Goal: Task Accomplishment & Management: Manage account settings

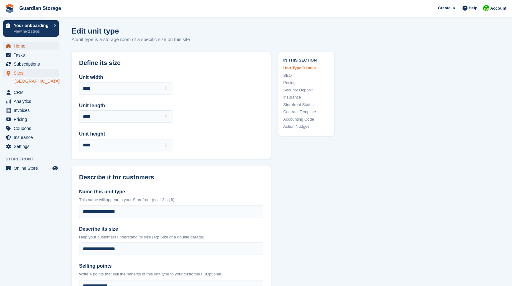
click at [19, 44] on span "Home" at bounding box center [32, 46] width 37 height 9
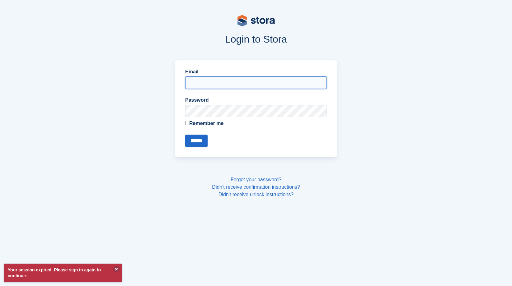
type input "**********"
click at [193, 138] on input "******" at bounding box center [196, 141] width 22 height 12
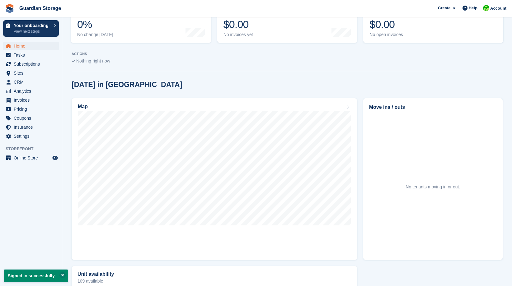
scroll to position [109, 0]
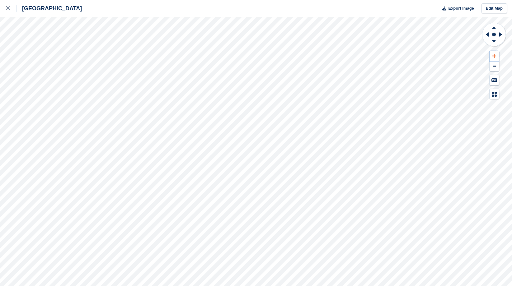
click at [494, 55] on icon at bounding box center [494, 56] width 4 height 4
click at [488, 33] on icon at bounding box center [486, 34] width 3 height 4
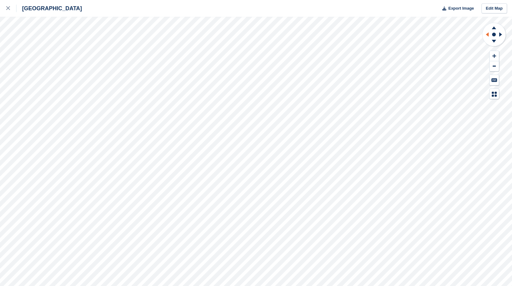
click at [488, 33] on icon at bounding box center [486, 34] width 3 height 4
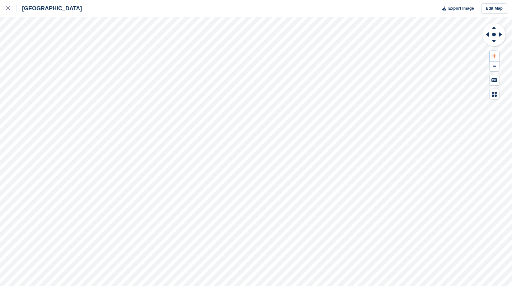
click at [493, 56] on icon at bounding box center [494, 56] width 4 height 4
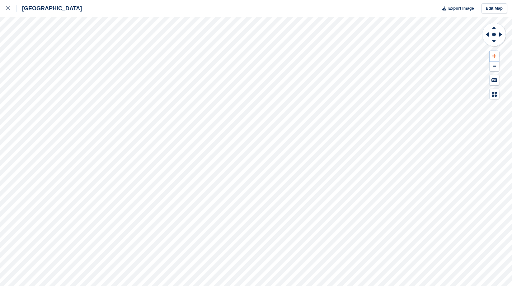
click at [493, 56] on icon at bounding box center [494, 56] width 4 height 4
click at [486, 36] on icon at bounding box center [486, 34] width 8 height 16
click at [497, 65] on button at bounding box center [493, 66] width 9 height 10
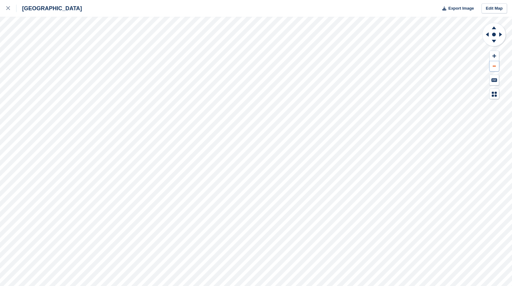
click at [497, 65] on button at bounding box center [493, 66] width 9 height 10
click at [500, 35] on g at bounding box center [501, 34] width 8 height 16
click at [500, 35] on icon at bounding box center [500, 34] width 3 height 4
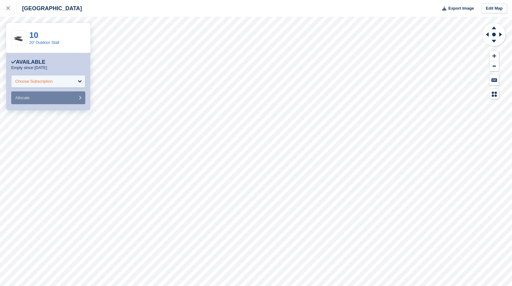
click at [63, 79] on div "Choose Subscription" at bounding box center [48, 81] width 74 height 12
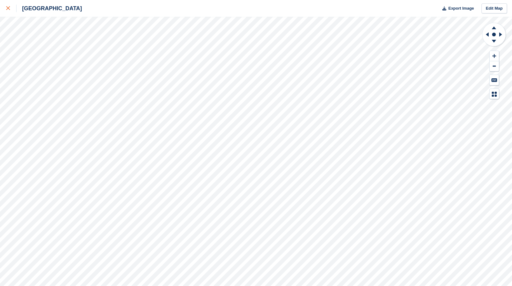
click at [10, 11] on div at bounding box center [11, 8] width 10 height 7
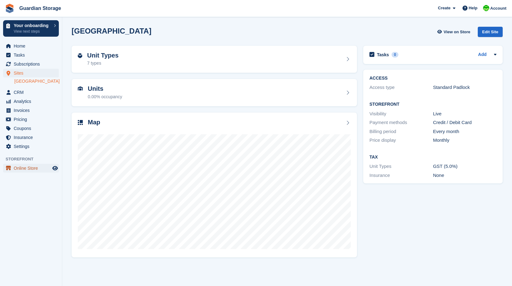
click at [33, 168] on span "Online Store" at bounding box center [32, 168] width 37 height 9
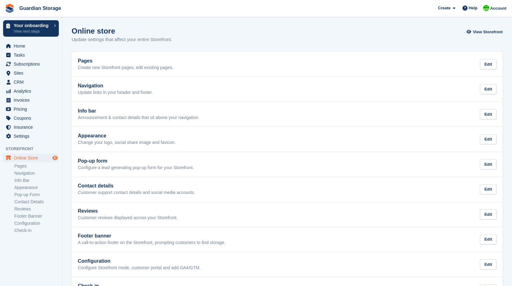
click at [54, 158] on icon "Preview store" at bounding box center [55, 158] width 6 height 5
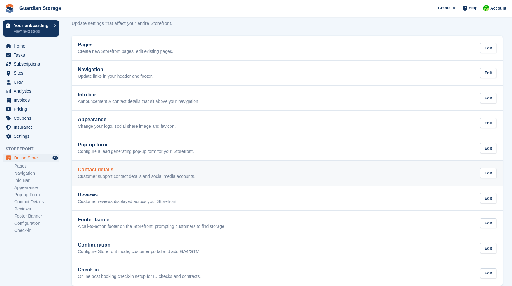
scroll to position [25, 0]
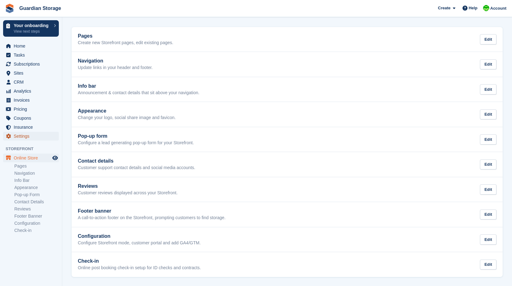
click at [24, 135] on span "Settings" at bounding box center [32, 136] width 37 height 9
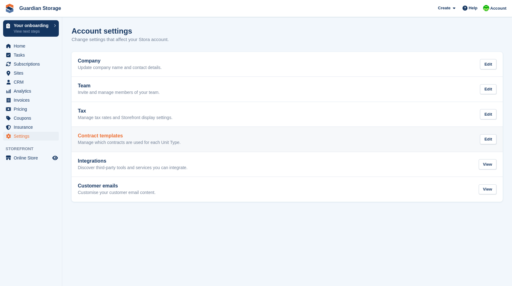
click at [126, 138] on h2 "Contract templates" at bounding box center [129, 136] width 103 height 6
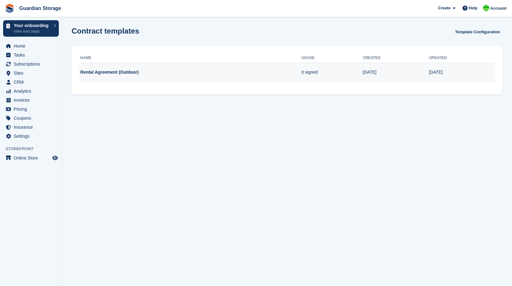
click at [100, 70] on td "Rental Agreement (Outdoor)" at bounding box center [190, 72] width 222 height 19
click at [409, 75] on td "08 Aug" at bounding box center [395, 72] width 66 height 19
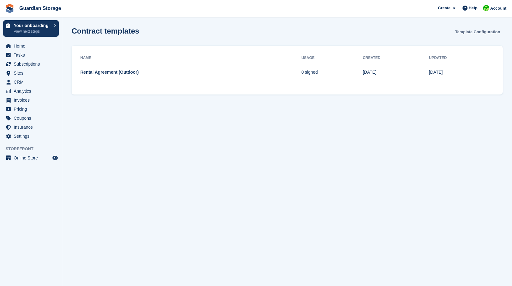
click at [477, 31] on link "Template Configuration" at bounding box center [477, 32] width 50 height 10
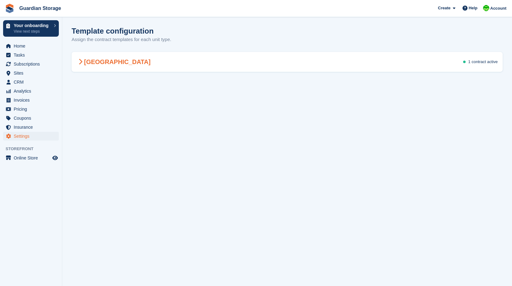
click at [197, 56] on div "Aberdeen 1 contract active" at bounding box center [287, 61] width 431 height 17
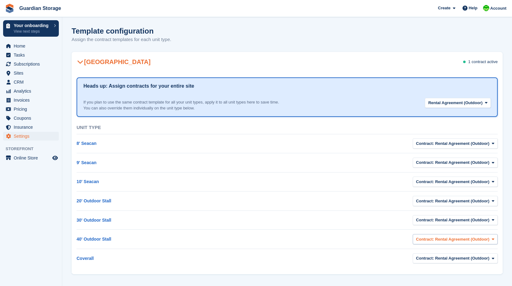
scroll to position [2, 0]
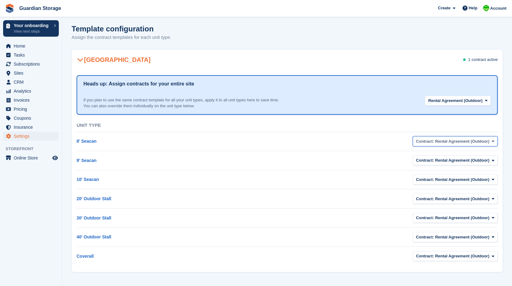
click at [492, 139] on icon "button" at bounding box center [492, 141] width 2 height 4
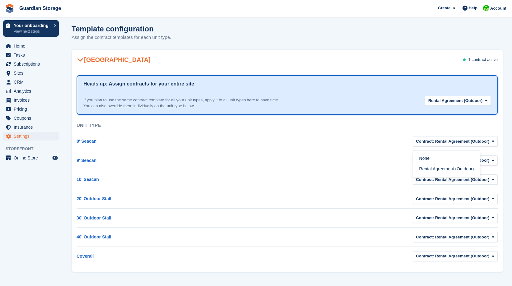
click at [404, 121] on th at bounding box center [392, 126] width 211 height 12
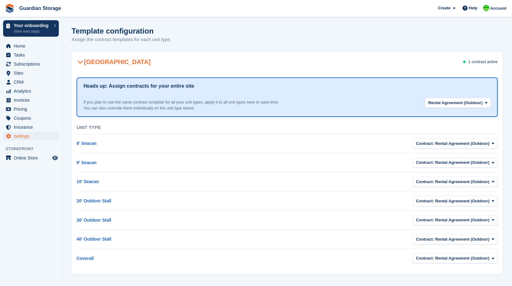
click at [92, 58] on h2 "[GEOGRAPHIC_DATA]" at bounding box center [114, 61] width 74 height 7
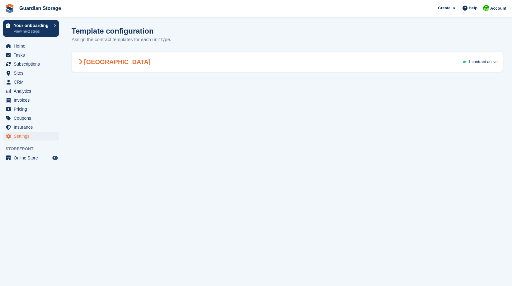
click at [80, 64] on icon at bounding box center [80, 62] width 4 height 6
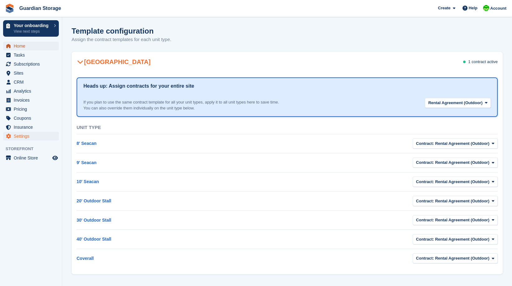
click at [20, 46] on span "Home" at bounding box center [32, 46] width 37 height 9
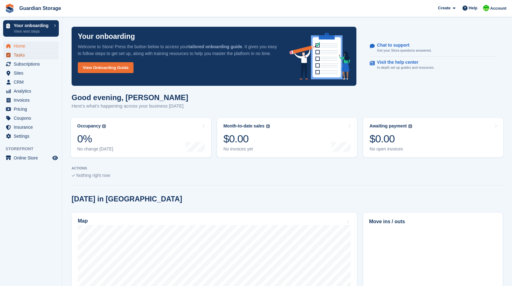
click at [20, 55] on span "Tasks" at bounding box center [32, 55] width 37 height 9
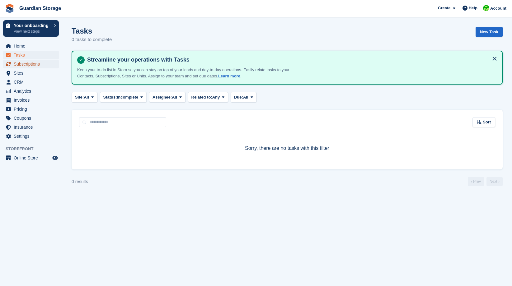
click at [29, 68] on span "Subscriptions" at bounding box center [32, 64] width 37 height 9
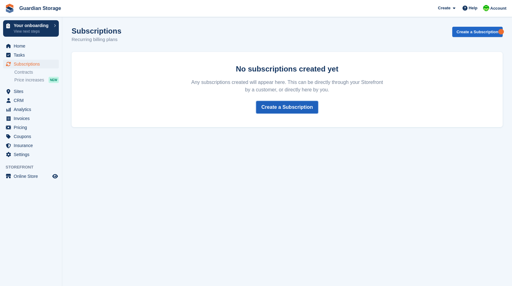
click at [291, 106] on link "Create a Subscription" at bounding box center [287, 107] width 62 height 12
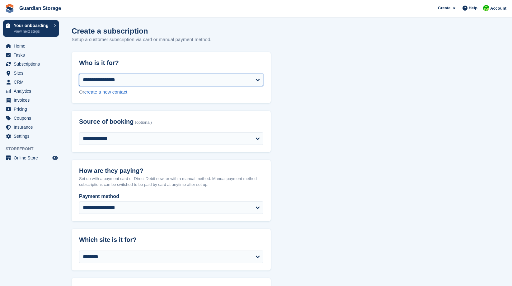
click at [163, 81] on select "**********" at bounding box center [171, 80] width 184 height 12
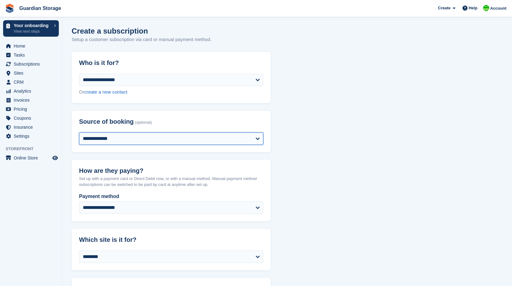
click at [145, 141] on select "**********" at bounding box center [171, 138] width 184 height 12
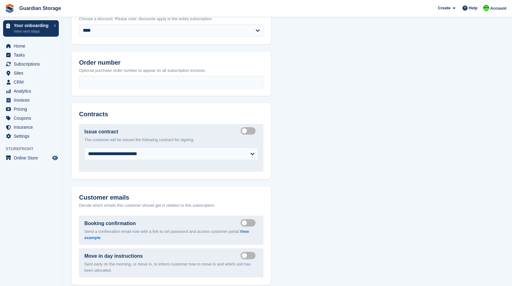
scroll to position [685, 0]
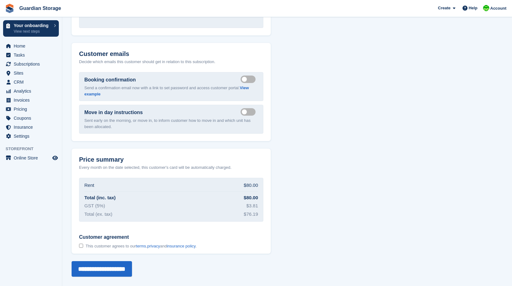
click at [101, 246] on span "This customer agrees to our terms , privacy and insurance policy ." at bounding box center [141, 246] width 111 height 5
click at [106, 247] on span "This customer agrees to our terms , privacy and insurance policy ." at bounding box center [141, 246] width 111 height 5
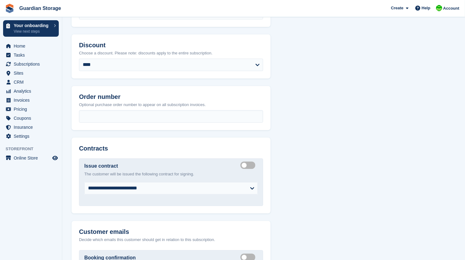
scroll to position [507, 0]
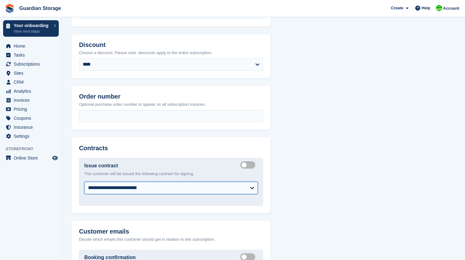
click at [145, 185] on select "**********" at bounding box center [171, 188] width 174 height 12
click at [245, 165] on label "Create integrated contract" at bounding box center [248, 165] width 17 height 1
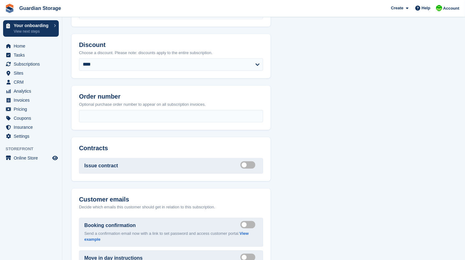
click at [247, 165] on label "Create integrated contract" at bounding box center [248, 165] width 17 height 1
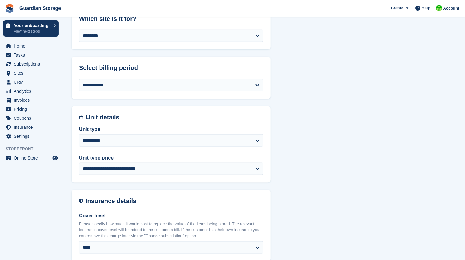
scroll to position [0, 0]
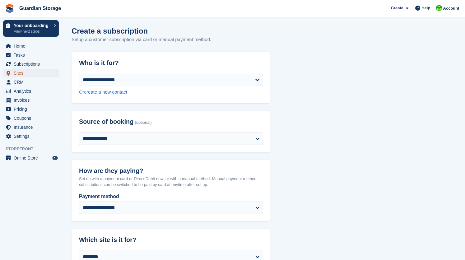
click at [21, 72] on span "Sites" at bounding box center [32, 73] width 37 height 9
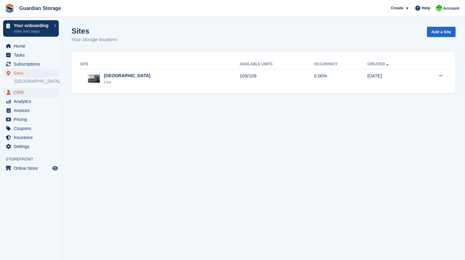
click at [20, 93] on span "CRM" at bounding box center [32, 92] width 37 height 9
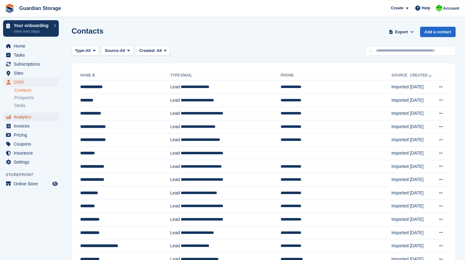
click at [23, 115] on span "Analytics" at bounding box center [32, 117] width 37 height 9
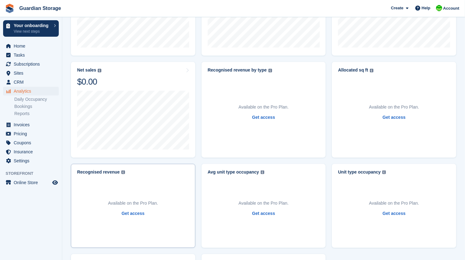
scroll to position [249, 0]
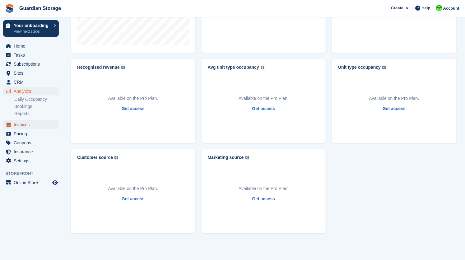
click at [20, 126] on span "Invoices" at bounding box center [32, 124] width 37 height 9
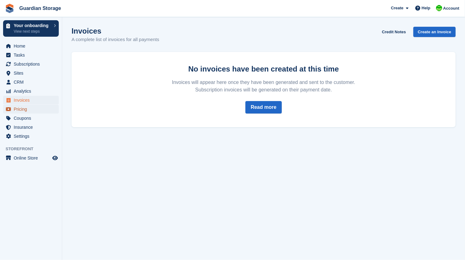
click at [23, 111] on span "Pricing" at bounding box center [32, 109] width 37 height 9
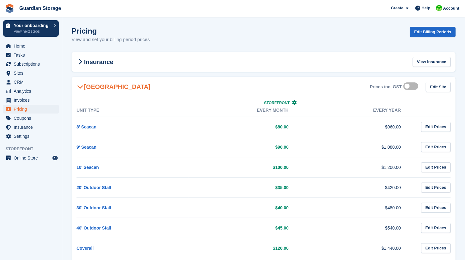
scroll to position [17, 0]
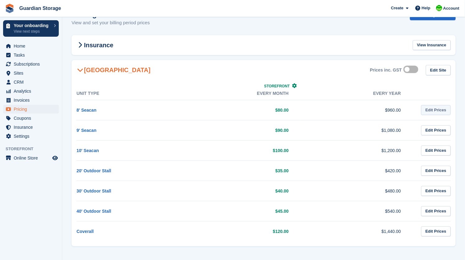
click at [437, 109] on link "Edit Prices" at bounding box center [436, 110] width 30 height 10
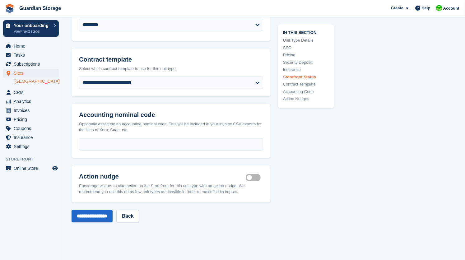
scroll to position [990, 0]
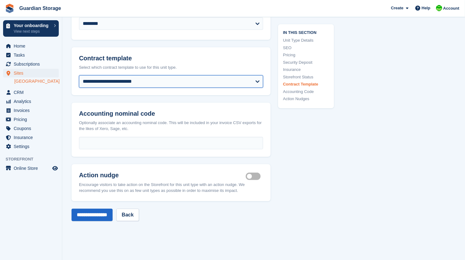
click at [173, 75] on select "**********" at bounding box center [171, 81] width 184 height 12
click at [165, 75] on select "**********" at bounding box center [171, 81] width 184 height 12
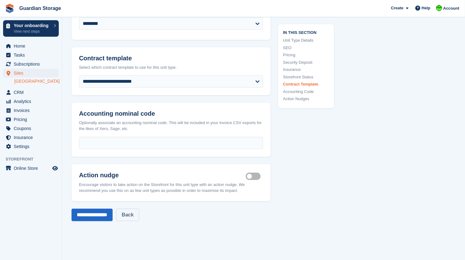
click at [139, 209] on link "Back" at bounding box center [127, 215] width 22 height 12
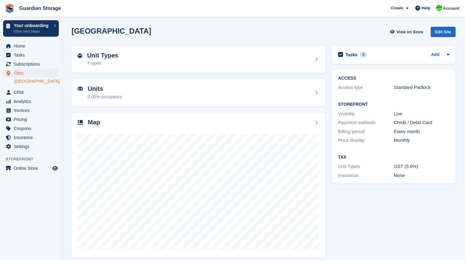
scroll to position [5, 0]
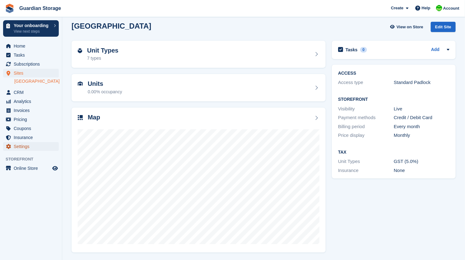
click at [24, 148] on span "Settings" at bounding box center [32, 146] width 37 height 9
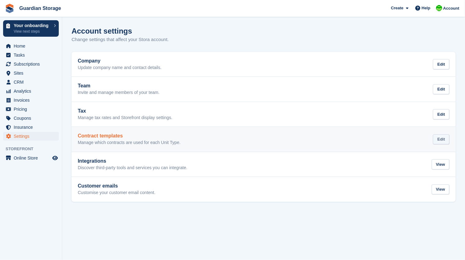
click at [441, 138] on div "Edit" at bounding box center [441, 139] width 16 height 10
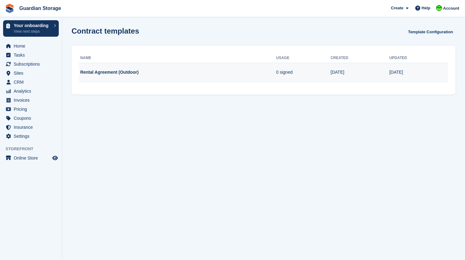
click at [228, 77] on td "Rental Agreement (Outdoor)" at bounding box center [177, 72] width 197 height 19
click at [112, 72] on td "Rental Agreement (Outdoor)" at bounding box center [177, 72] width 197 height 19
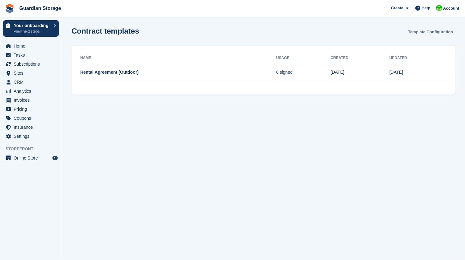
click at [420, 31] on link "Template Configuration" at bounding box center [431, 32] width 50 height 10
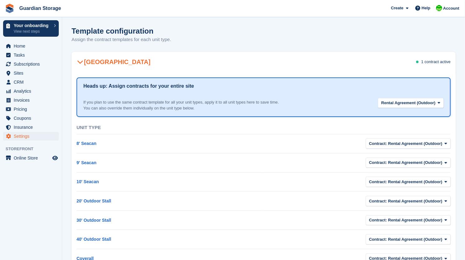
scroll to position [28, 0]
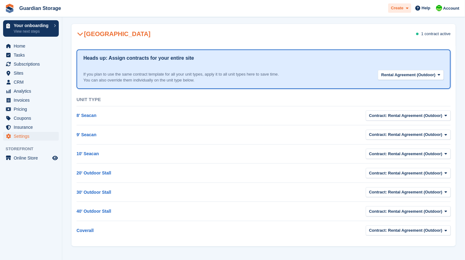
click at [406, 9] on icon at bounding box center [407, 8] width 2 height 4
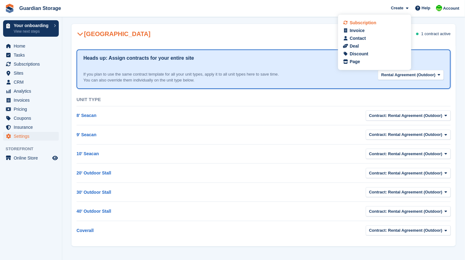
click at [356, 23] on div "Subscription" at bounding box center [363, 23] width 27 height 7
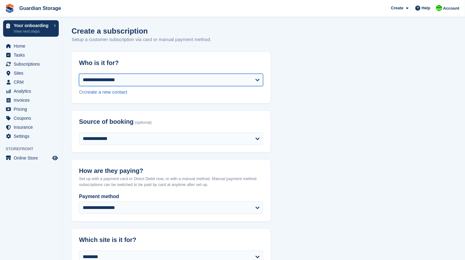
click at [149, 80] on select "**********" at bounding box center [171, 80] width 184 height 12
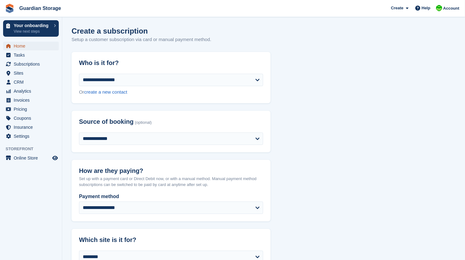
click at [21, 47] on span "Home" at bounding box center [32, 46] width 37 height 9
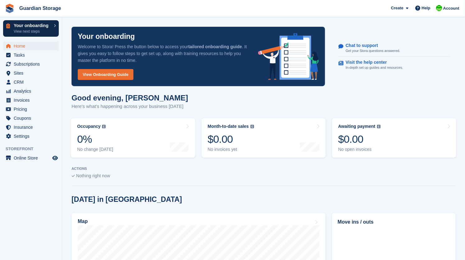
click at [40, 26] on p "Your onboarding" at bounding box center [32, 25] width 37 height 4
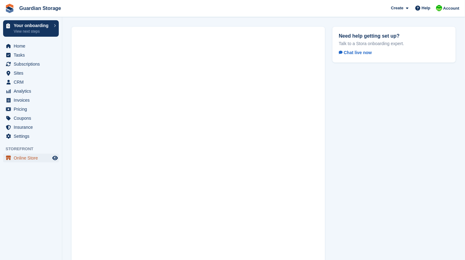
click at [38, 156] on span "Online Store" at bounding box center [32, 158] width 37 height 9
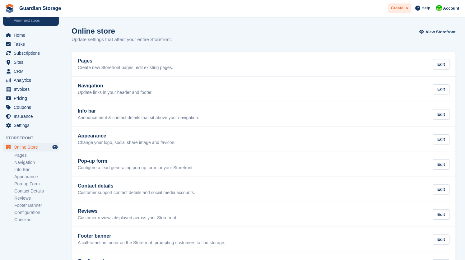
click at [407, 9] on icon at bounding box center [407, 8] width 2 height 4
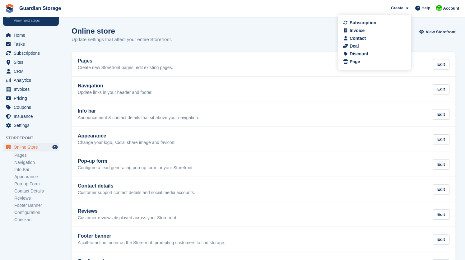
click at [264, 27] on div "Online store Update settings that affect your entire Storefront. View Storefront" at bounding box center [264, 39] width 384 height 24
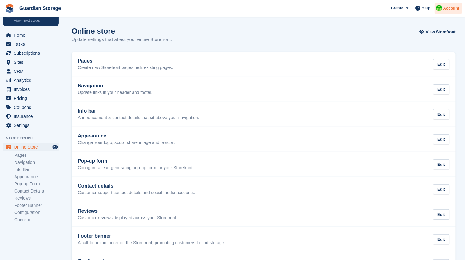
click at [446, 7] on span "Account" at bounding box center [451, 8] width 16 height 6
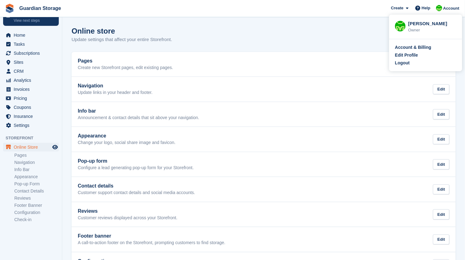
click at [317, 43] on div "Online store Update settings that affect your entire Storefront. View Storefront" at bounding box center [264, 39] width 384 height 24
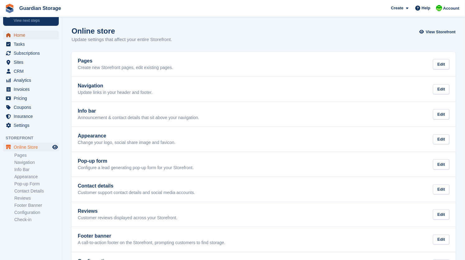
click at [20, 37] on span "Home" at bounding box center [32, 35] width 37 height 9
